Goal: Information Seeking & Learning: Learn about a topic

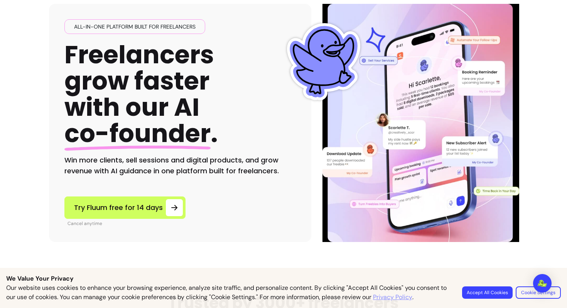
scroll to position [47, 0]
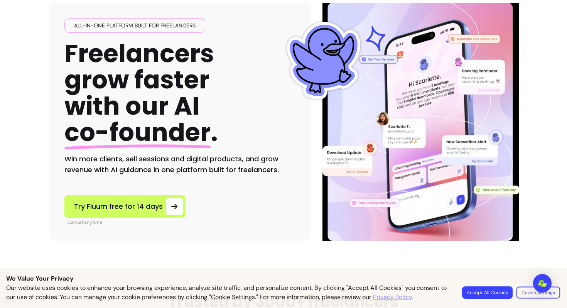
click at [527, 294] on button "Cookie Settings" at bounding box center [538, 292] width 44 height 12
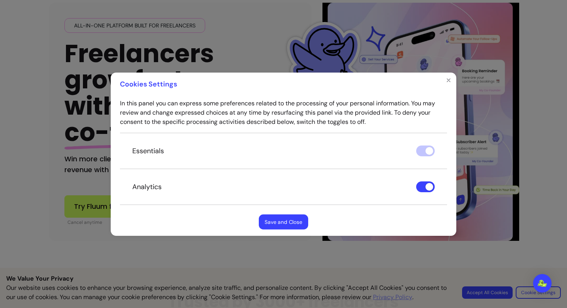
click at [301, 224] on button "Save and Close" at bounding box center [283, 221] width 49 height 15
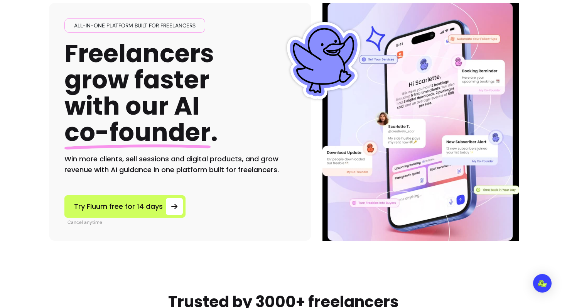
scroll to position [0, 0]
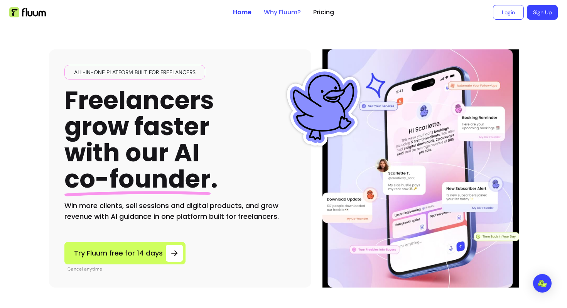
click at [282, 10] on link "Why Fluum?" at bounding box center [282, 12] width 37 height 9
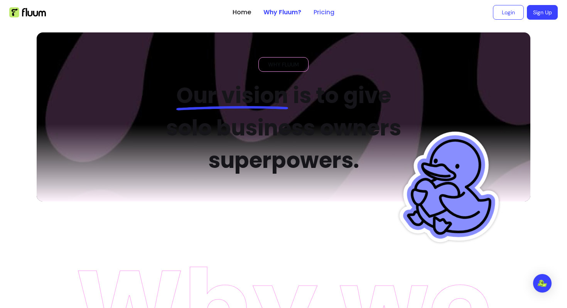
click at [320, 16] on link "Pricing" at bounding box center [323, 12] width 21 height 9
click at [323, 13] on link "Pricing" at bounding box center [323, 12] width 21 height 9
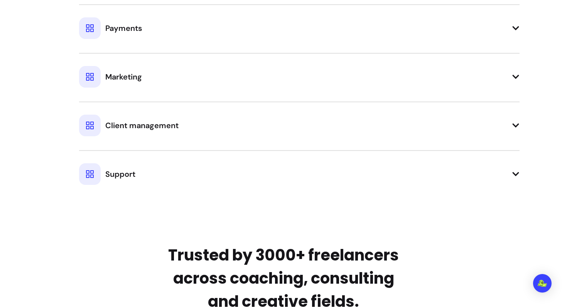
scroll to position [906, 0]
click at [504, 125] on button "Client management" at bounding box center [299, 118] width 440 height 35
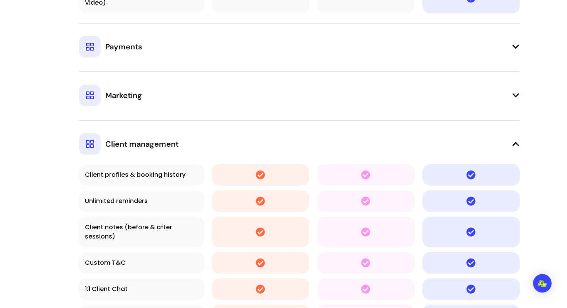
scroll to position [855, 0]
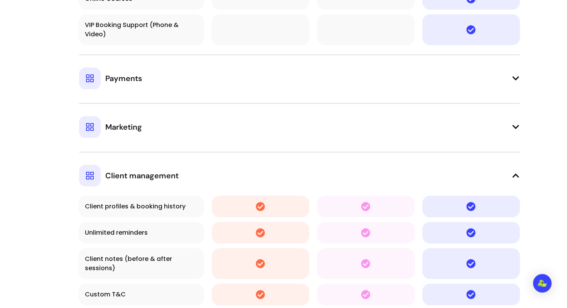
click at [509, 90] on td "Payments" at bounding box center [299, 72] width 441 height 44
